Goal: Go to known website: Access a specific website the user already knows

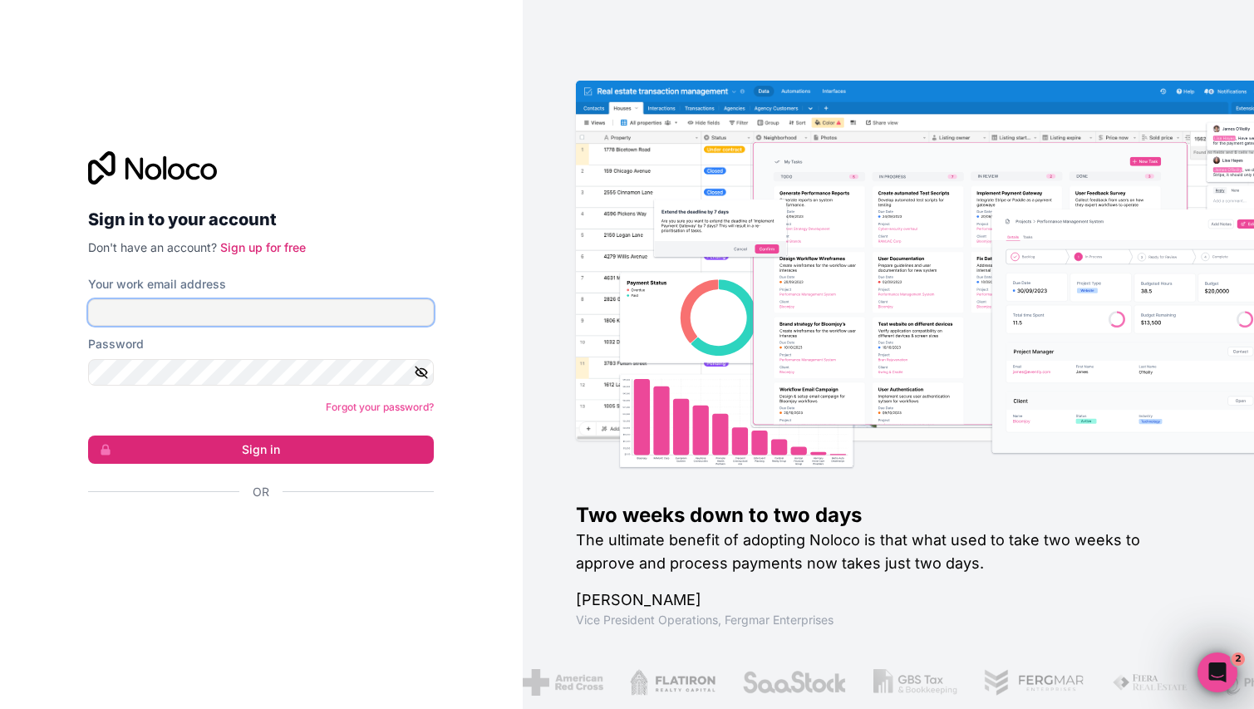
type input "[PERSON_NAME][EMAIL_ADDRESS][DOMAIN_NAME]"
click at [158, 465] on form "Your work email address [PERSON_NAME][EMAIL_ADDRESS][DOMAIN_NAME] Password Forg…" at bounding box center [261, 417] width 346 height 283
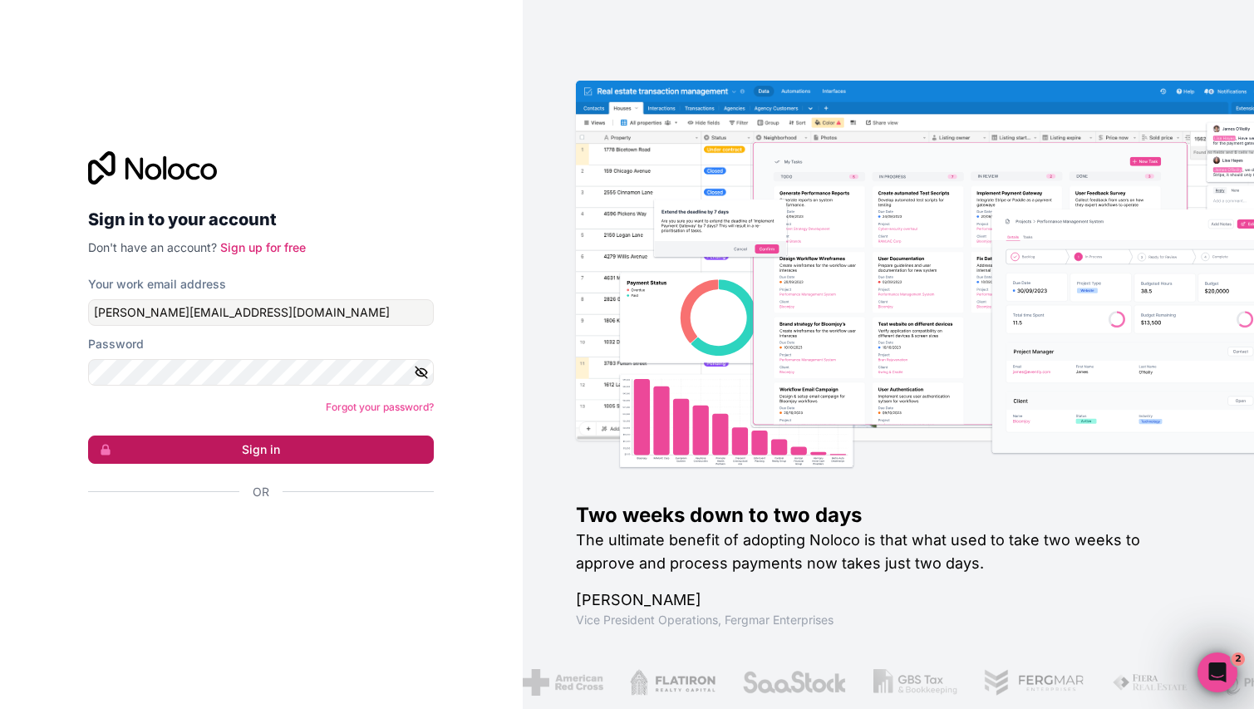
click at [179, 447] on button "Sign in" at bounding box center [261, 449] width 346 height 28
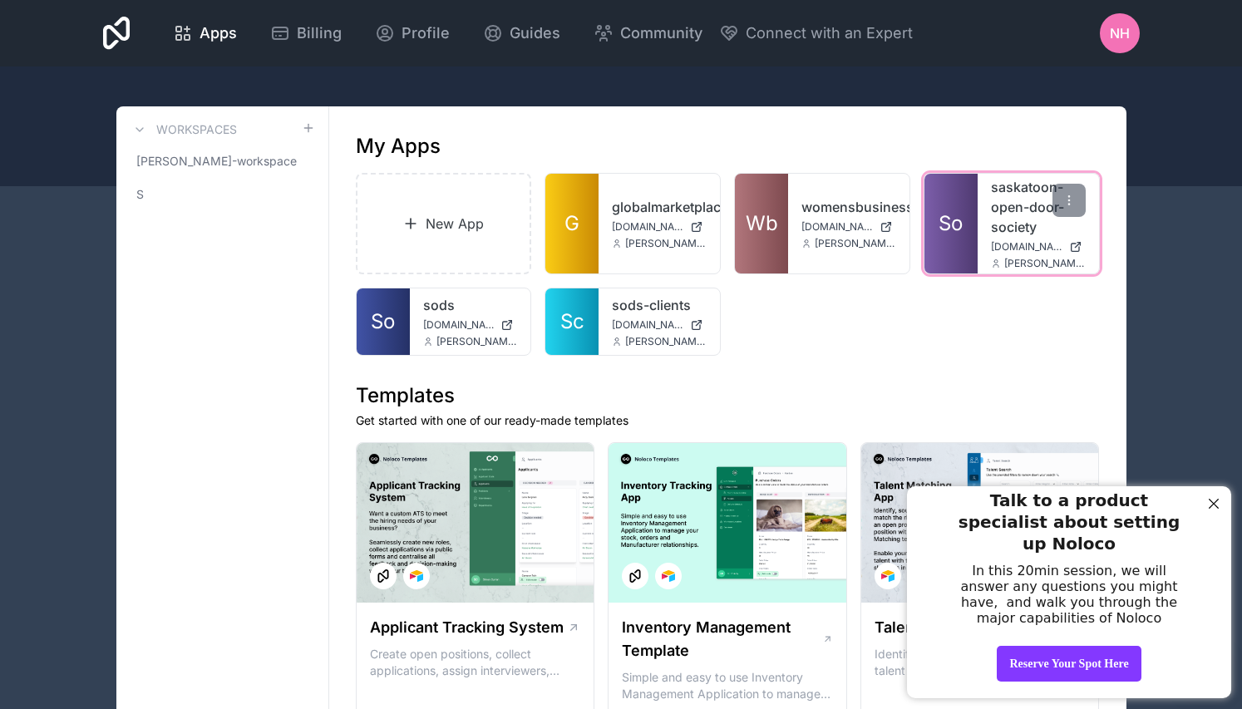
click at [941, 206] on link "So" at bounding box center [950, 224] width 53 height 100
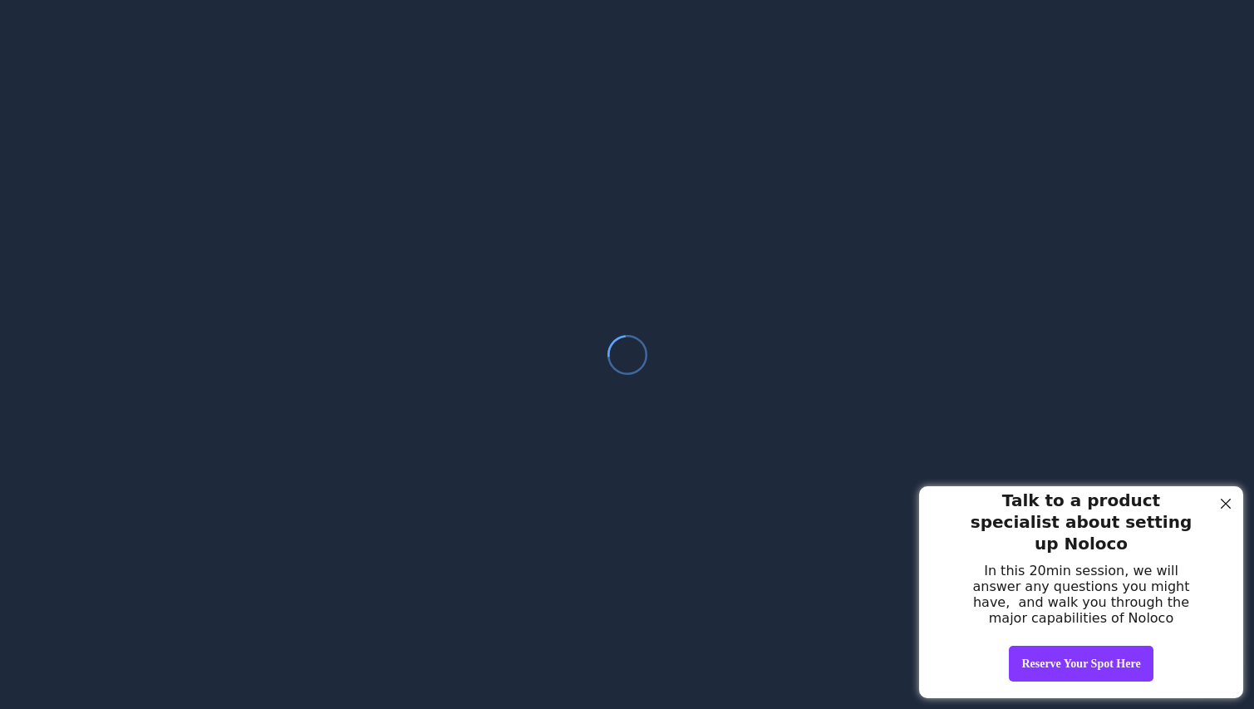
drag, startPoint x: 1219, startPoint y: 504, endPoint x: 2060, endPoint y: 932, distance: 944.1
click at [1219, 504] on div at bounding box center [1226, 504] width 22 height 22
